Goal: Navigation & Orientation: Find specific page/section

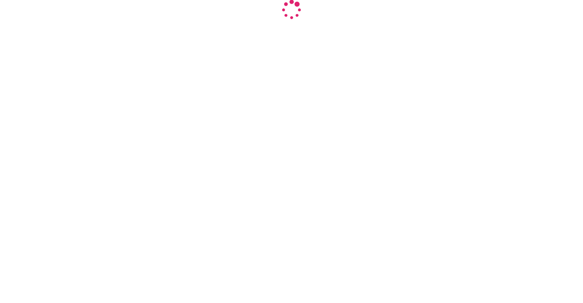
select select "INR"
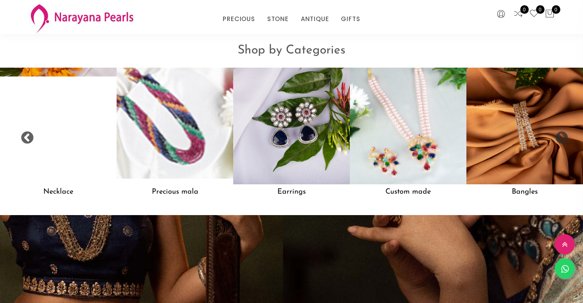
scroll to position [659, 0]
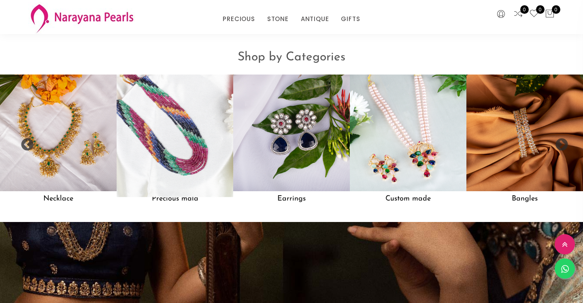
click at [200, 148] on img at bounding box center [175, 133] width 128 height 128
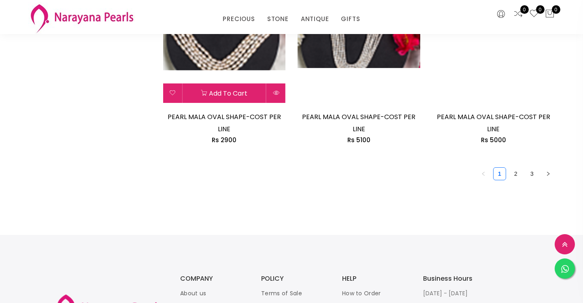
scroll to position [1211, 0]
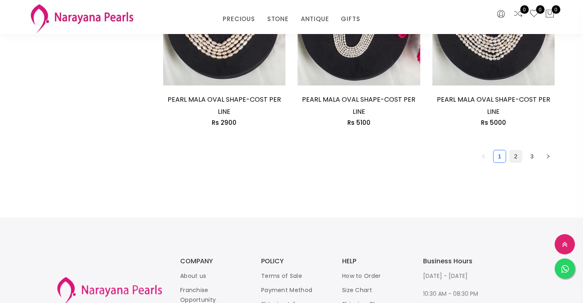
click at [517, 159] on link "2" at bounding box center [516, 156] width 12 height 12
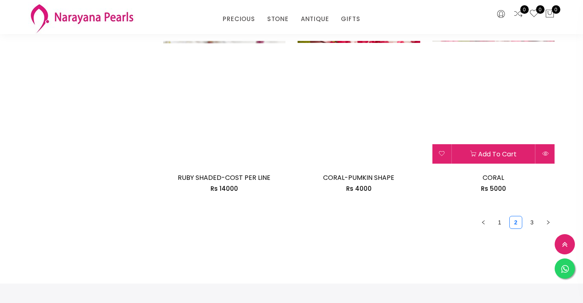
scroll to position [1083, 0]
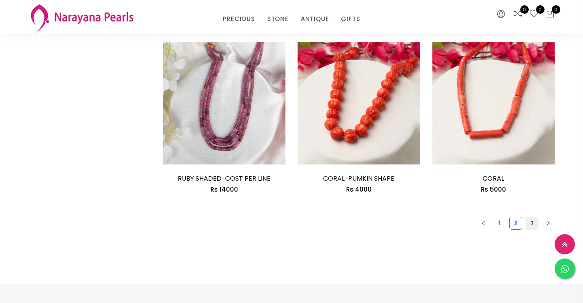
click at [531, 224] on link "3" at bounding box center [532, 223] width 12 height 12
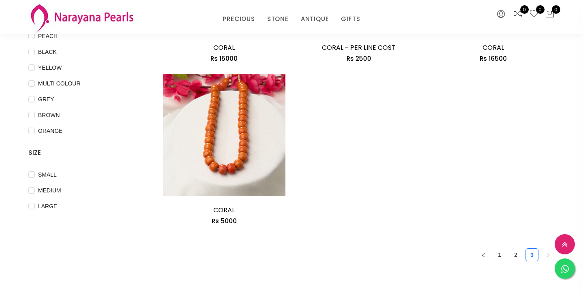
scroll to position [208, 0]
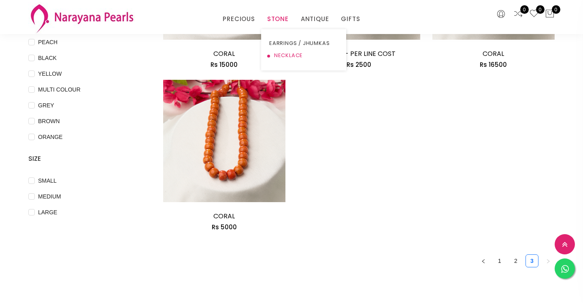
click at [281, 54] on link "NECKLACE" at bounding box center [303, 55] width 69 height 12
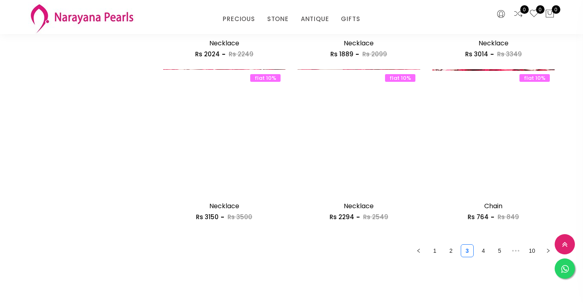
scroll to position [1032, 0]
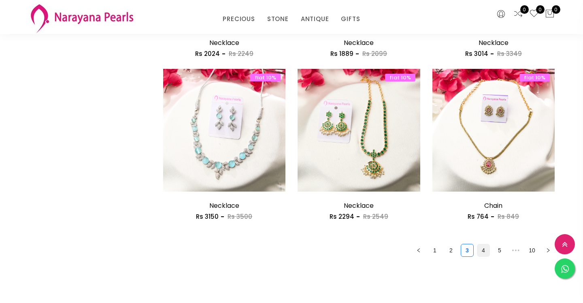
click at [485, 253] on link "4" at bounding box center [483, 250] width 12 height 12
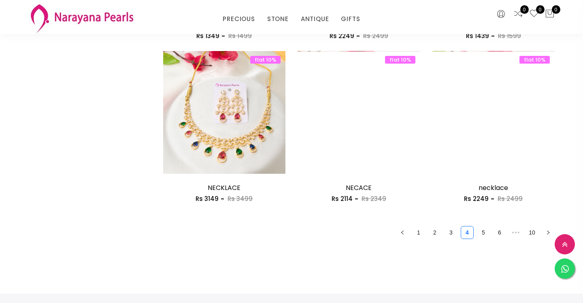
scroll to position [1056, 0]
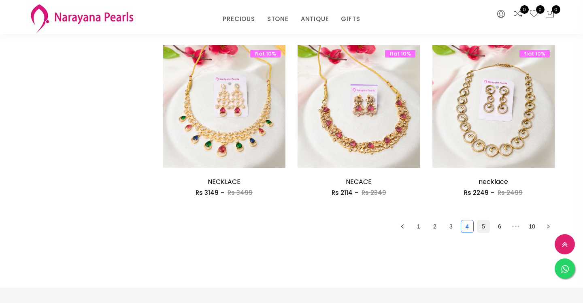
click at [483, 228] on link "5" at bounding box center [483, 226] width 12 height 12
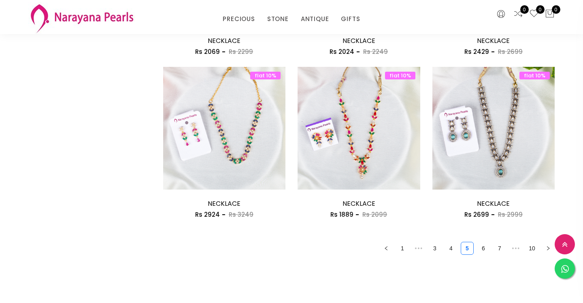
scroll to position [1042, 0]
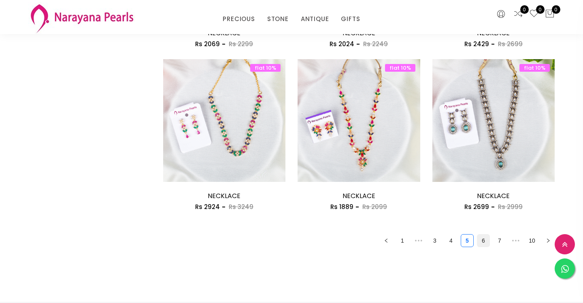
click at [485, 244] on link "6" at bounding box center [483, 240] width 12 height 12
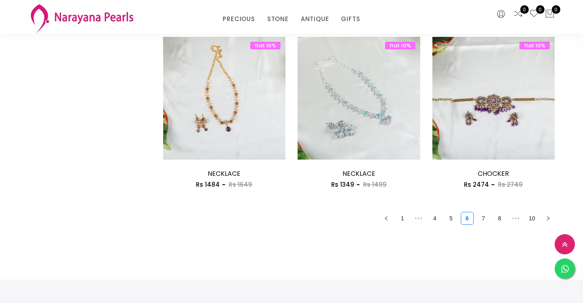
scroll to position [1064, 0]
click at [484, 224] on link "7" at bounding box center [483, 218] width 12 height 12
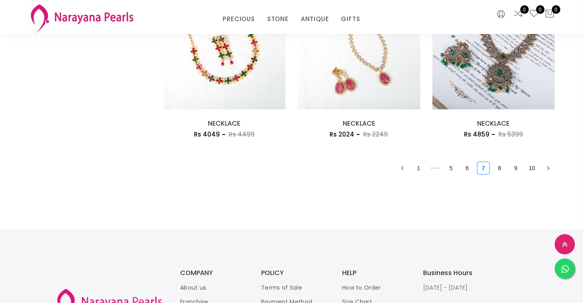
scroll to position [1110, 0]
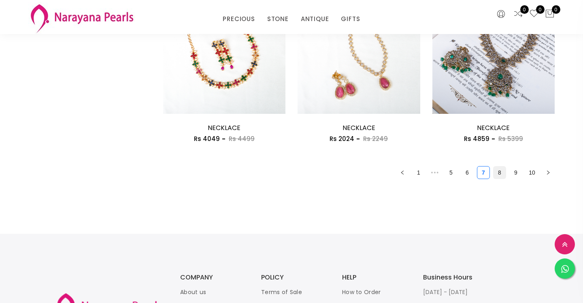
click at [500, 173] on link "8" at bounding box center [499, 172] width 12 height 12
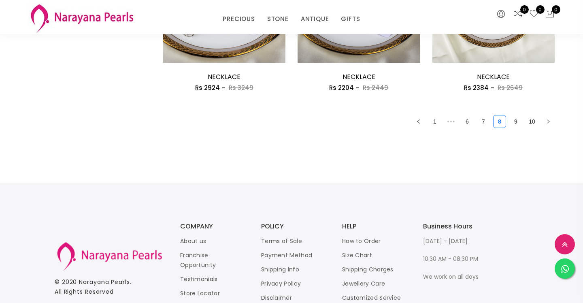
scroll to position [1162, 0]
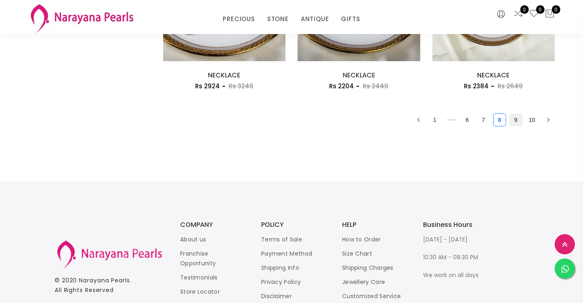
click at [517, 120] on link "9" at bounding box center [516, 120] width 12 height 12
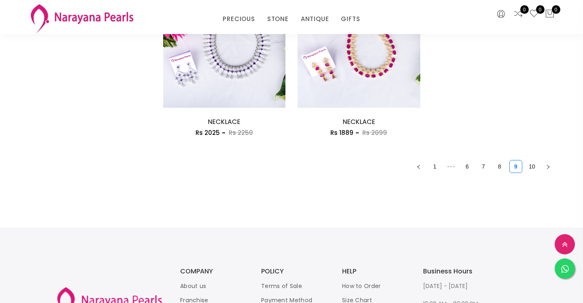
scroll to position [955, 0]
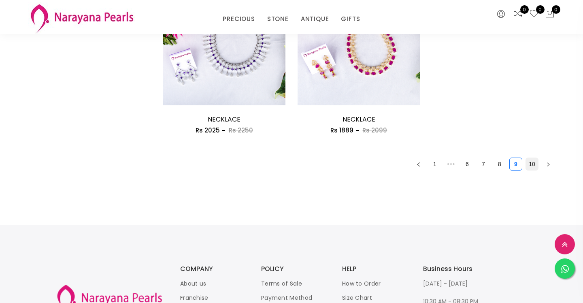
click at [530, 170] on li "10" at bounding box center [531, 163] width 13 height 13
